Goal: Task Accomplishment & Management: Complete application form

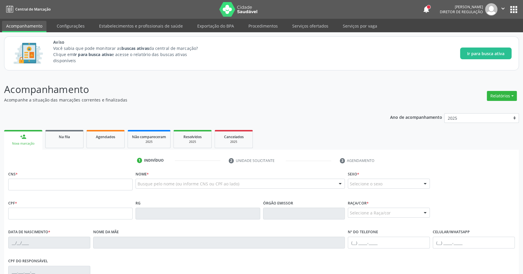
click at [106, 183] on input "text" at bounding box center [70, 185] width 124 height 12
type input "704 2062 4112 0684"
type input "068.235.094-06"
type input "02/09/1960"
type input "Anália Maria da Silva"
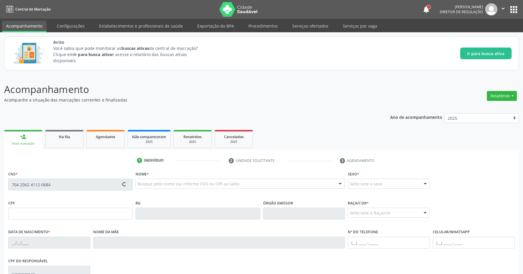
type input "(82) 99325-3733"
type input "S/N"
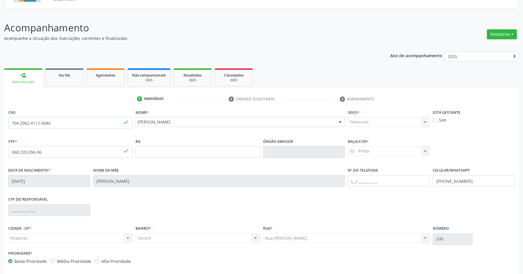
scroll to position [87, 0]
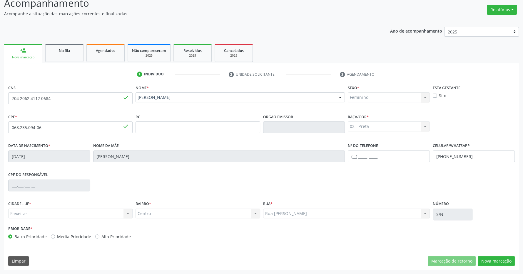
click at [493, 256] on div "CNS 704 2062 4112 0684 done Nome * Amara Maria da Silva Amara Maria da Silva CN…" at bounding box center [261, 176] width 515 height 187
click at [493, 261] on button "Nova marcação" at bounding box center [496, 262] width 37 height 10
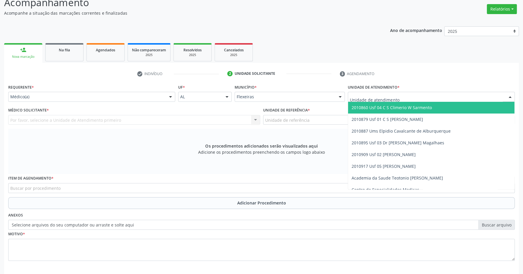
click at [381, 110] on span "2010860 Usf 04 C S Climerio W Sarmento" at bounding box center [391, 108] width 80 height 6
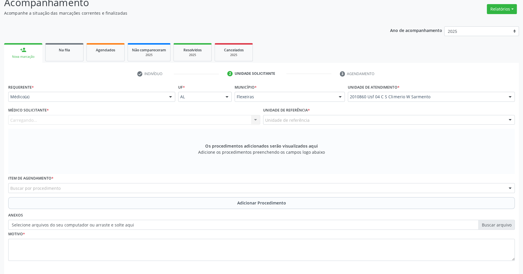
click at [251, 122] on div "Carregando... Nenhum resultado encontrado para: " " Não há nenhuma opção para s…" at bounding box center [134, 120] width 252 height 10
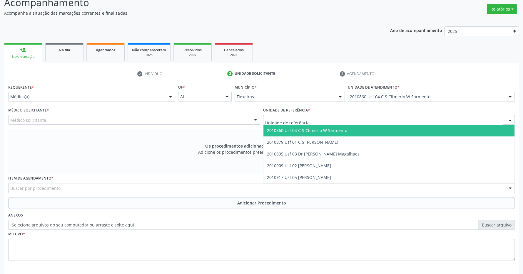
click at [304, 133] on span "2010860 Usf 04 C S Climerio W Sarmento" at bounding box center [307, 131] width 80 height 6
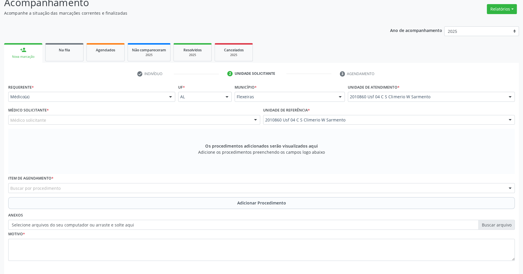
click at [253, 120] on div at bounding box center [255, 120] width 9 height 10
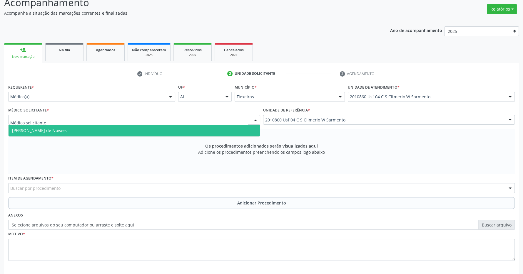
click at [207, 131] on span "Maria Eduarda Gleife Leite de Novaes" at bounding box center [134, 131] width 251 height 12
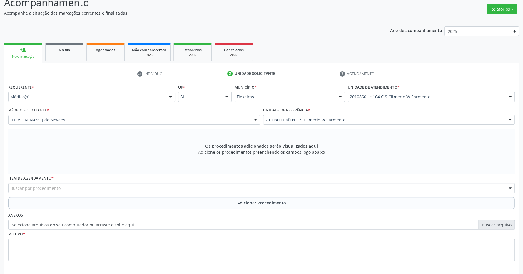
click at [142, 194] on div "Item de agendamento * Buscar por procedimento 0304070076 - .Quimioterapia de Le…" at bounding box center [261, 185] width 509 height 23
click at [143, 190] on div "Buscar por procedimento" at bounding box center [261, 188] width 506 height 10
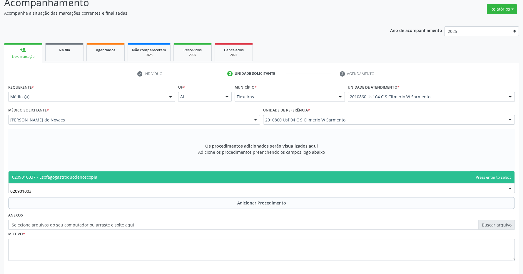
type input "0209010037"
click at [135, 178] on span "0209010037 - Esofagogastroduodenoscopia" at bounding box center [262, 178] width 506 height 12
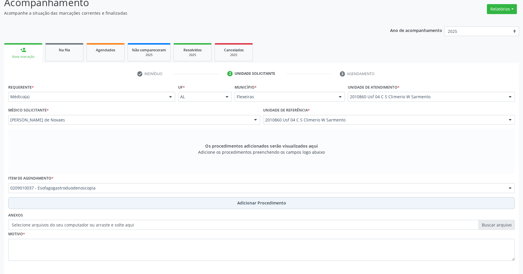
click at [230, 204] on button "Adicionar Procedimento" at bounding box center [261, 203] width 506 height 12
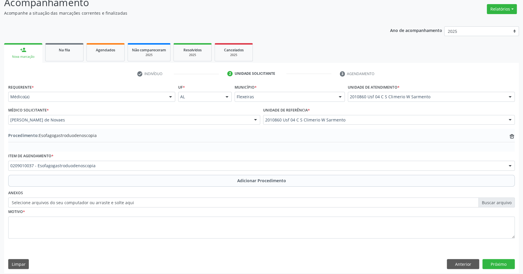
scroll to position [91, 0]
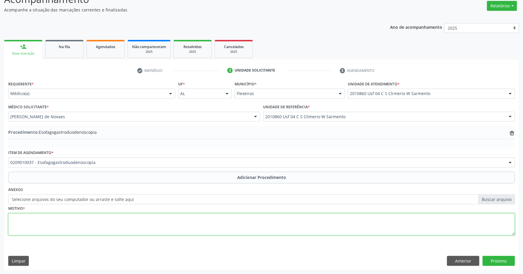
click at [181, 224] on textarea at bounding box center [261, 225] width 506 height 22
type textarea "PACIENTE REFERE EPISODIOS DE IPGASTRALGIA, COM TOSSE SECA, VEZES ENGASGOS"
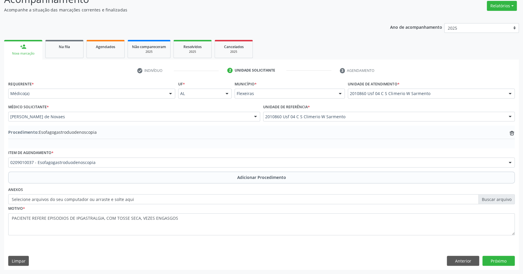
click at [500, 254] on div "Requerente * Médico(a) Médico(a) Enfermeiro(a) Paciente Nenhum resultado encont…" at bounding box center [261, 175] width 515 height 190
click at [499, 261] on button "Próximo" at bounding box center [498, 261] width 32 height 10
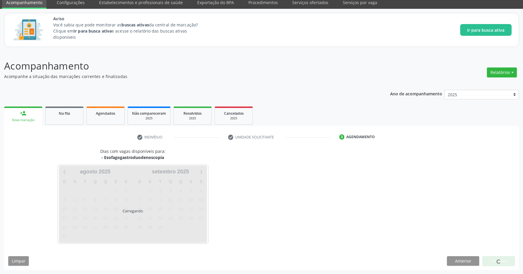
scroll to position [24, 0]
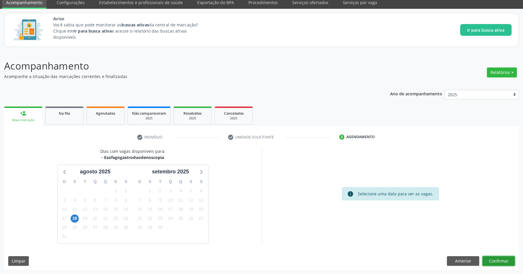
click at [505, 257] on button "Confirmar" at bounding box center [498, 262] width 32 height 10
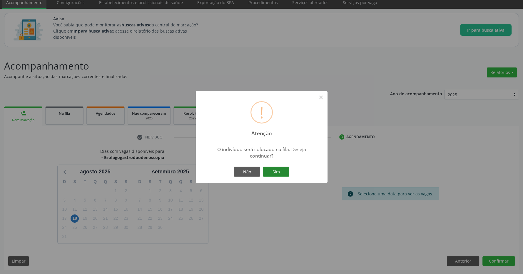
click at [282, 172] on button "Sim" at bounding box center [276, 172] width 26 height 10
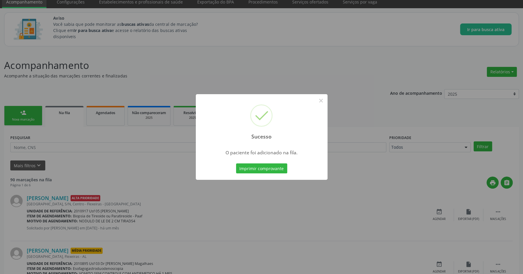
scroll to position [0, 0]
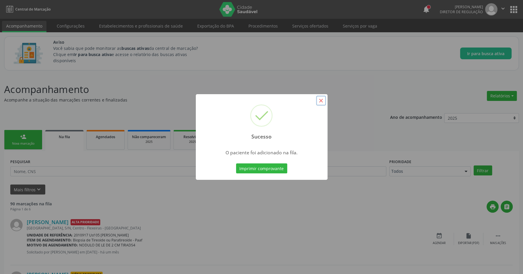
click at [320, 102] on button "×" at bounding box center [321, 101] width 10 height 10
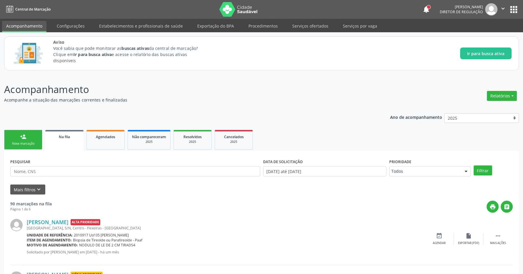
click at [512, 8] on button "apps" at bounding box center [513, 9] width 10 height 10
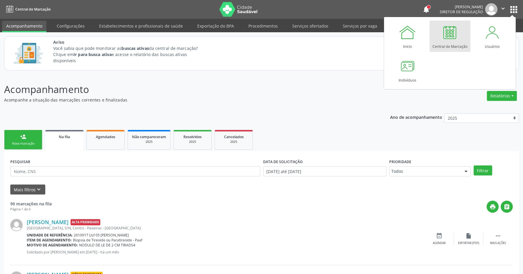
click at [454, 34] on div at bounding box center [450, 33] width 18 height 18
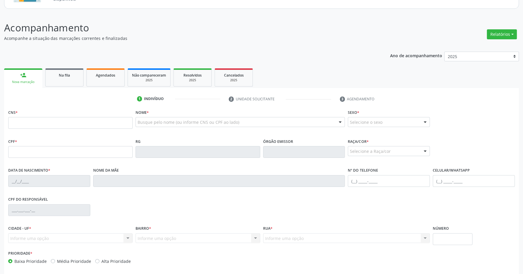
scroll to position [62, 0]
type input "708 0003 3831 3621"
type input "730.854.484-20"
type input "[DATE]"
type input "[PERSON_NAME]"
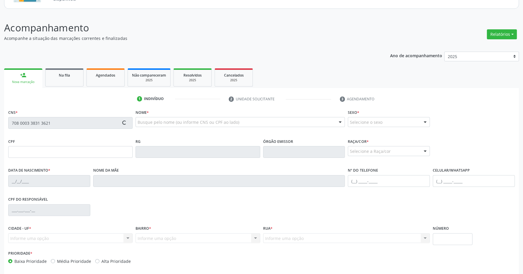
type input "[PHONE_NUMBER]"
type input "35157"
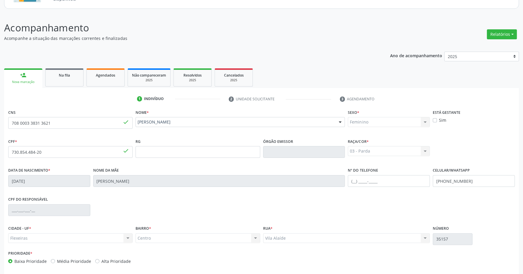
scroll to position [87, 0]
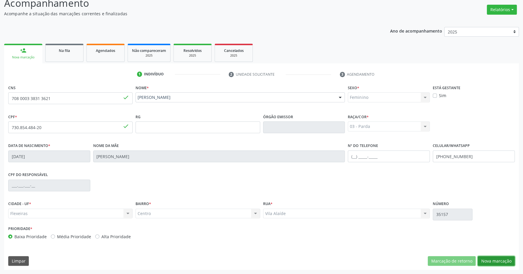
click at [504, 264] on button "Nova marcação" at bounding box center [496, 262] width 37 height 10
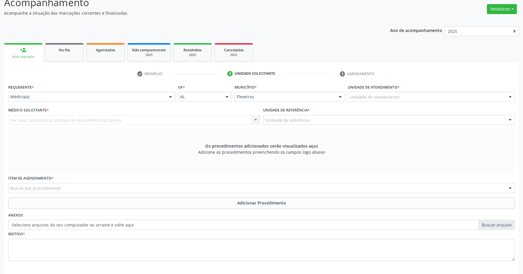
click at [429, 98] on div "Unidade de atendimento" at bounding box center [431, 97] width 167 height 10
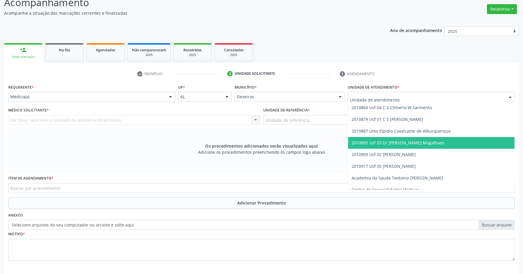
click at [418, 141] on span "2010895 Usf 03 Dr [PERSON_NAME] Magalhaes" at bounding box center [397, 143] width 93 height 6
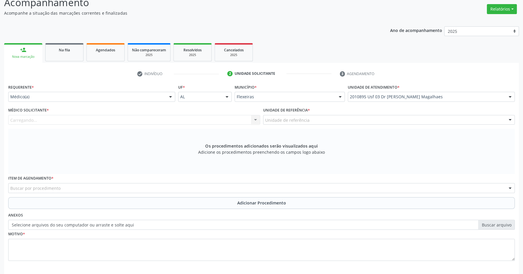
click at [406, 118] on div "Unidade de referência" at bounding box center [389, 120] width 252 height 10
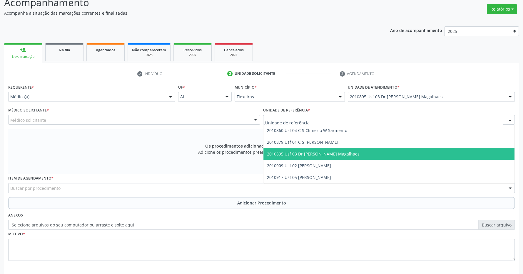
click at [400, 151] on span "2010895 Usf 03 Dr [PERSON_NAME] Magalhaes" at bounding box center [388, 154] width 251 height 12
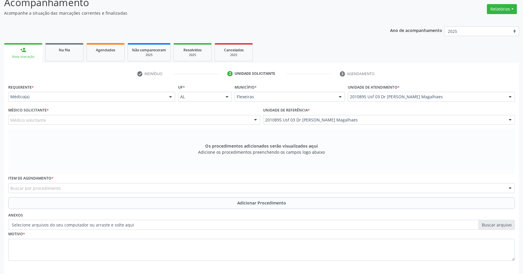
click at [183, 112] on div "Médico Solicitante * Médico solicitante [PERSON_NAME] Furtunato [PERSON_NAME] […" at bounding box center [134, 115] width 252 height 19
click at [178, 120] on div "Médico solicitante" at bounding box center [134, 120] width 252 height 10
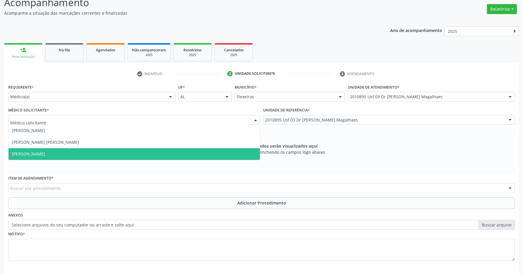
click at [168, 154] on span "[PERSON_NAME]" at bounding box center [134, 154] width 251 height 12
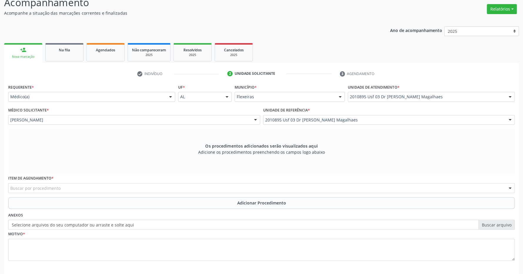
click at [131, 188] on div "Buscar por procedimento" at bounding box center [261, 188] width 506 height 10
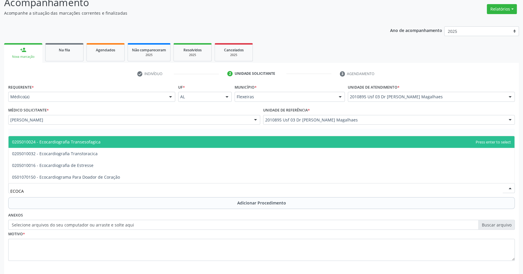
type input "ECOCAR"
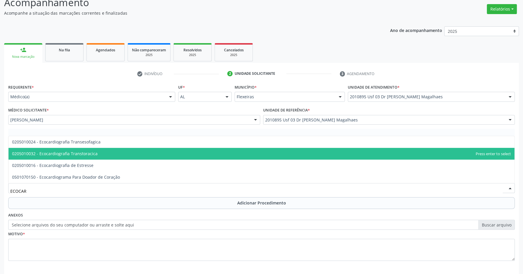
click at [119, 152] on span "0205010032 - Ecocardiografia Transtoracica" at bounding box center [262, 154] width 506 height 12
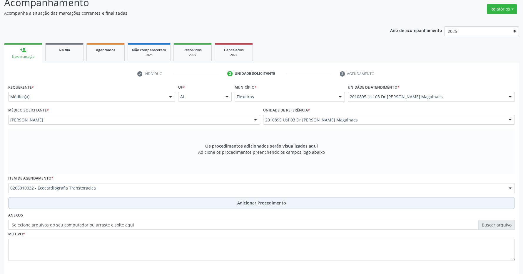
click at [235, 199] on button "Adicionar Procedimento" at bounding box center [261, 203] width 506 height 12
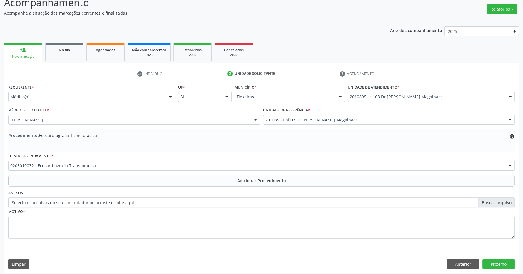
scroll to position [0, 0]
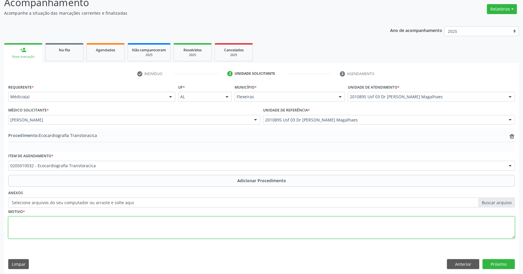
click at [169, 226] on textarea at bounding box center [261, 228] width 506 height 22
type textarea "HAS DESCOMPENSADA AVALIAÇÃO CARDIOLÓGICA"
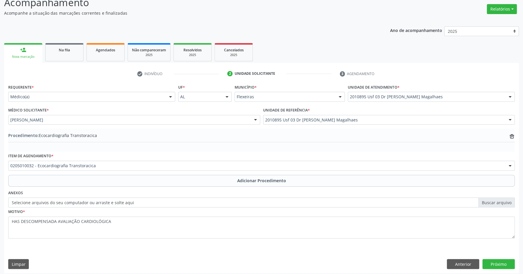
click at [481, 264] on div "Anterior Próximo" at bounding box center [481, 264] width 68 height 10
click at [497, 265] on button "Próximo" at bounding box center [498, 264] width 32 height 10
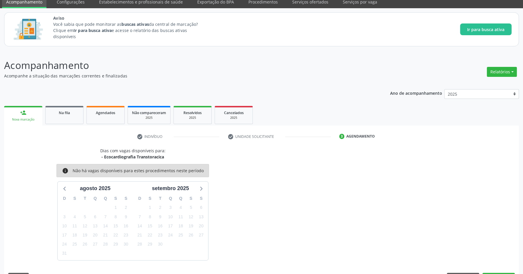
scroll to position [41, 0]
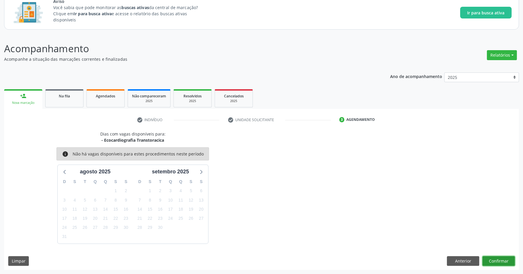
click at [495, 258] on button "Confirmar" at bounding box center [498, 262] width 32 height 10
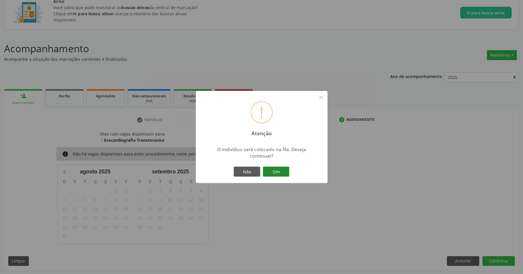
click at [278, 174] on button "Sim" at bounding box center [276, 172] width 26 height 10
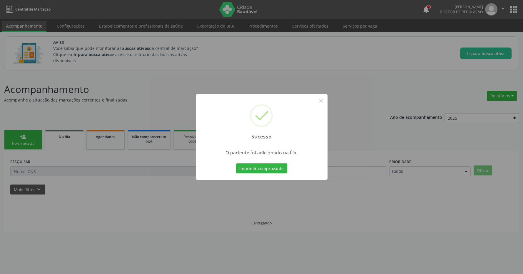
scroll to position [0, 0]
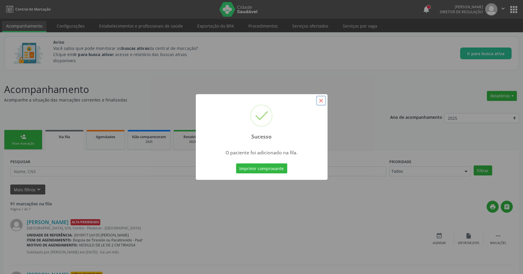
click at [322, 100] on button "×" at bounding box center [321, 101] width 10 height 10
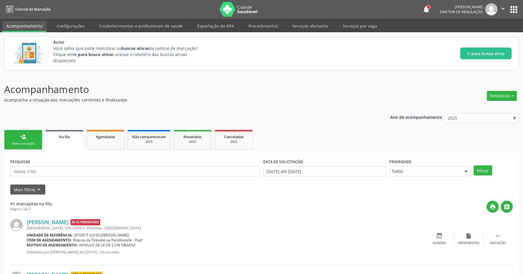
click at [511, 9] on button "apps" at bounding box center [513, 9] width 10 height 10
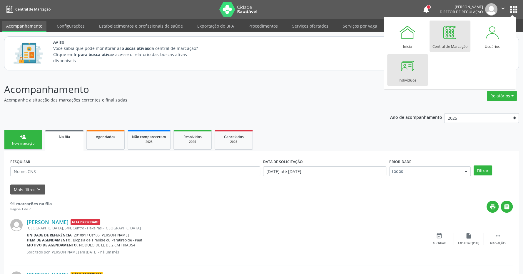
click at [421, 66] on link "Indivíduos" at bounding box center [407, 69] width 41 height 31
click at [417, 66] on link "Indivíduos" at bounding box center [407, 69] width 41 height 31
